Goal: Use online tool/utility: Use online tool/utility

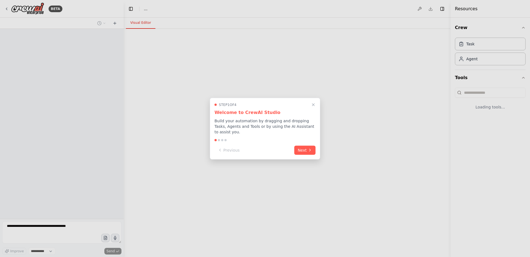
select select "****"
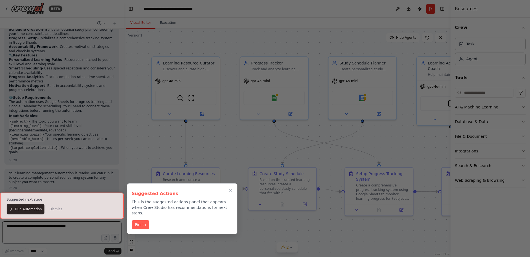
scroll to position [521, 0]
click at [139, 222] on button "Finish" at bounding box center [141, 223] width 18 height 9
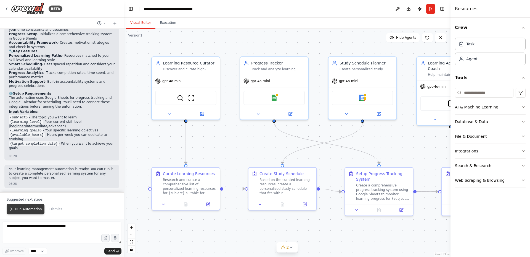
click at [17, 211] on span "Run Automation" at bounding box center [28, 209] width 27 height 4
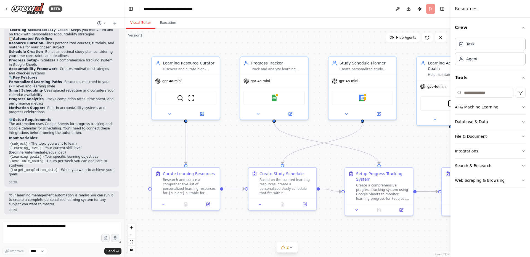
scroll to position [494, 0]
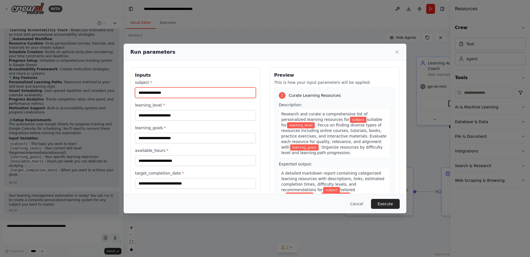
click at [199, 95] on input "subject *" at bounding box center [195, 92] width 121 height 10
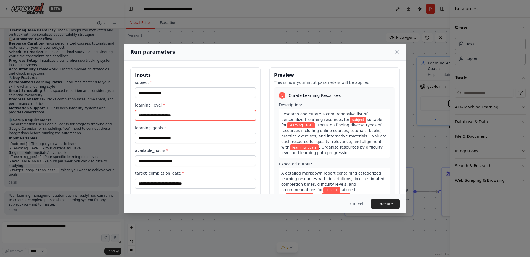
click at [205, 116] on input "learning_level *" at bounding box center [195, 115] width 121 height 10
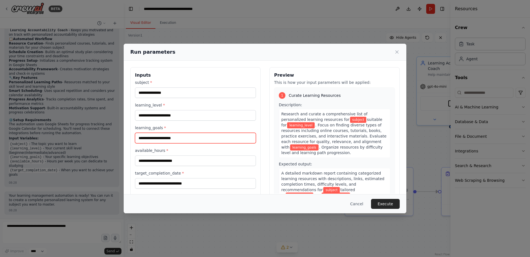
click at [178, 141] on input "learning_goals *" at bounding box center [195, 138] width 121 height 10
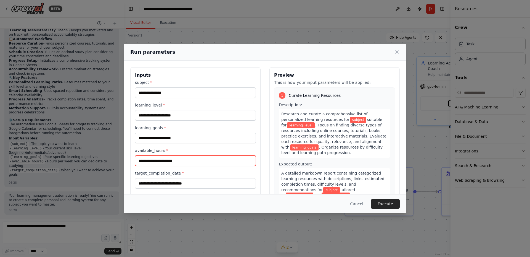
click at [169, 162] on input "available_hours *" at bounding box center [195, 160] width 121 height 10
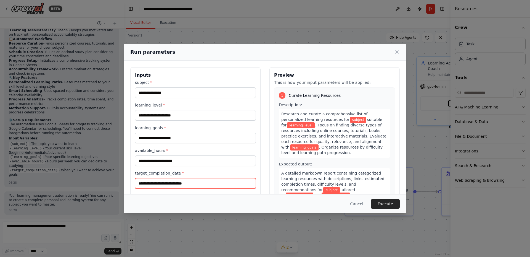
click at [187, 185] on input "target_completion_date *" at bounding box center [195, 183] width 121 height 10
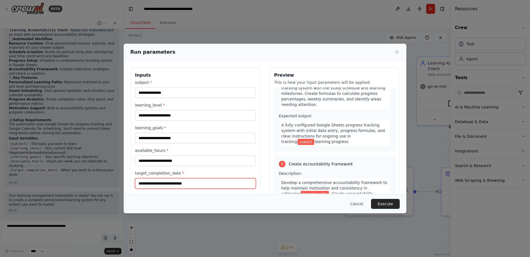
scroll to position [389, 0]
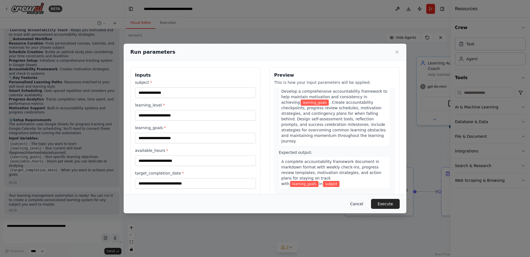
click at [363, 205] on button "Cancel" at bounding box center [357, 204] width 22 height 10
